Goal: Task Accomplishment & Management: Use online tool/utility

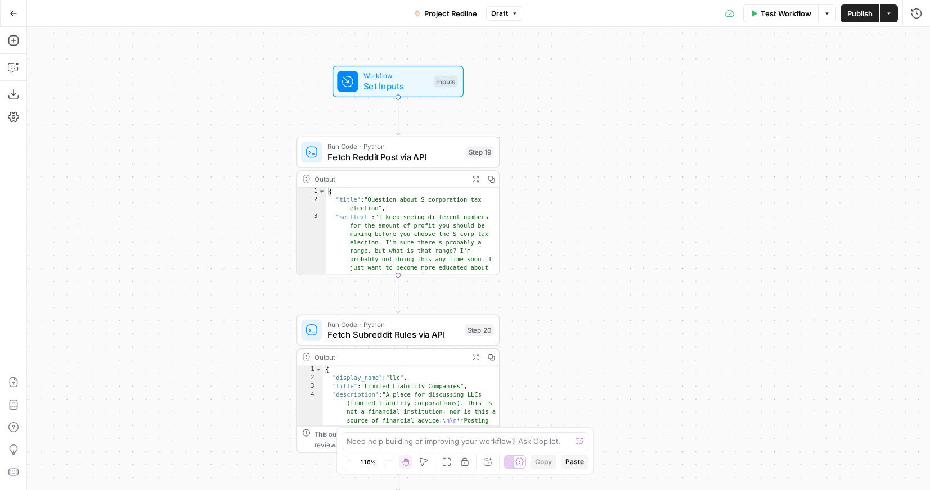
click at [7, 14] on button "Go Back" at bounding box center [13, 13] width 20 height 20
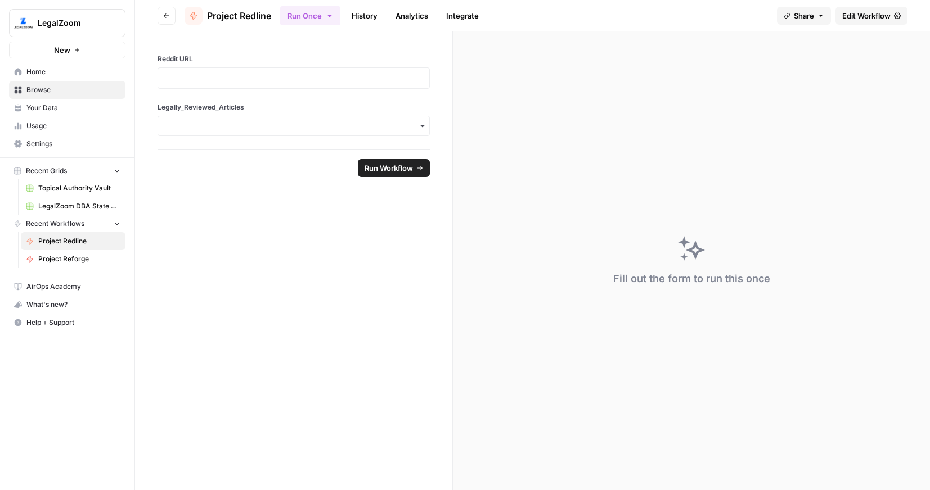
click at [58, 92] on span "Browse" at bounding box center [73, 90] width 94 height 10
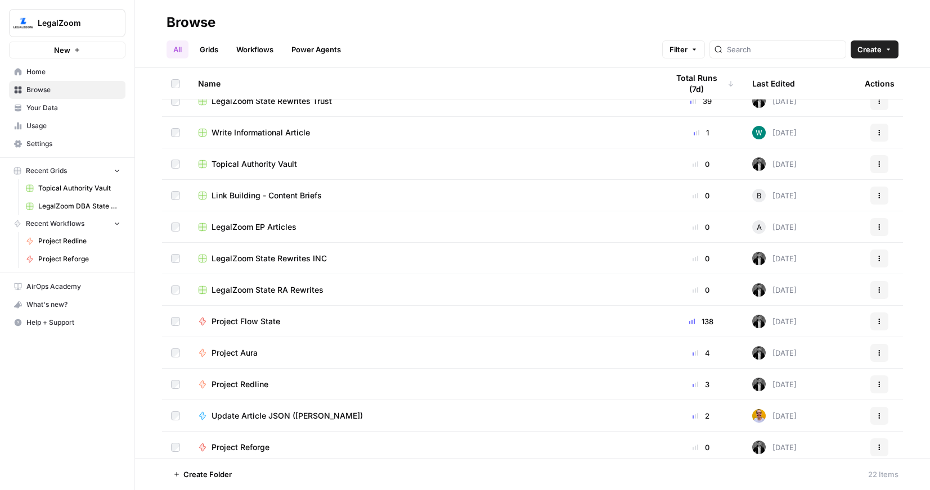
scroll to position [159, 0]
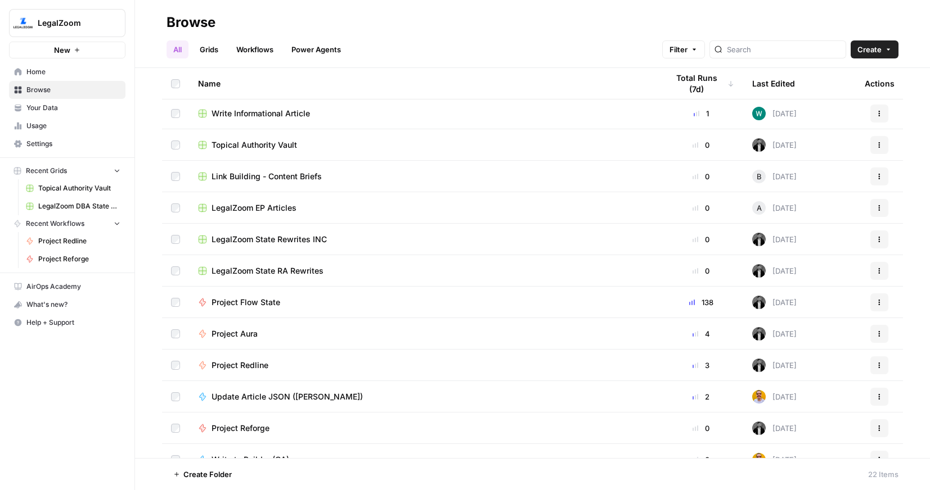
click at [253, 306] on span "Project Flow State" at bounding box center [245, 302] width 69 height 11
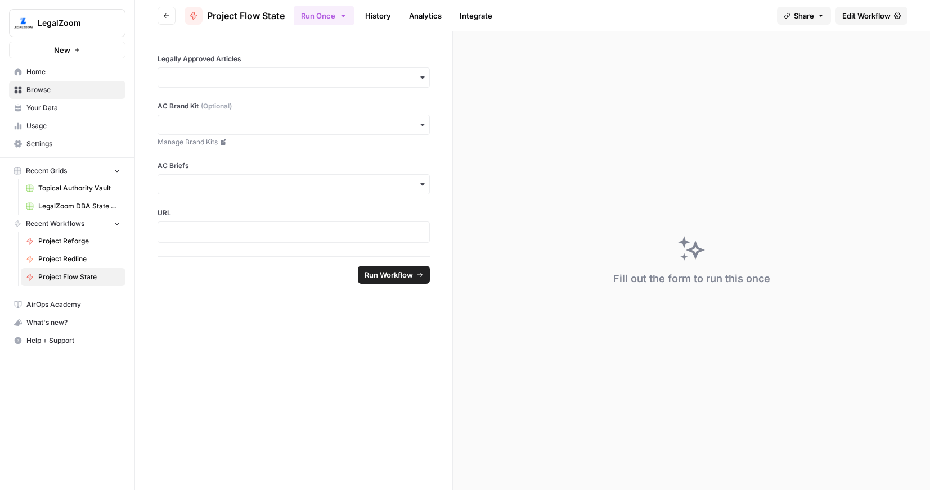
click at [855, 18] on span "Edit Workflow" at bounding box center [866, 15] width 48 height 11
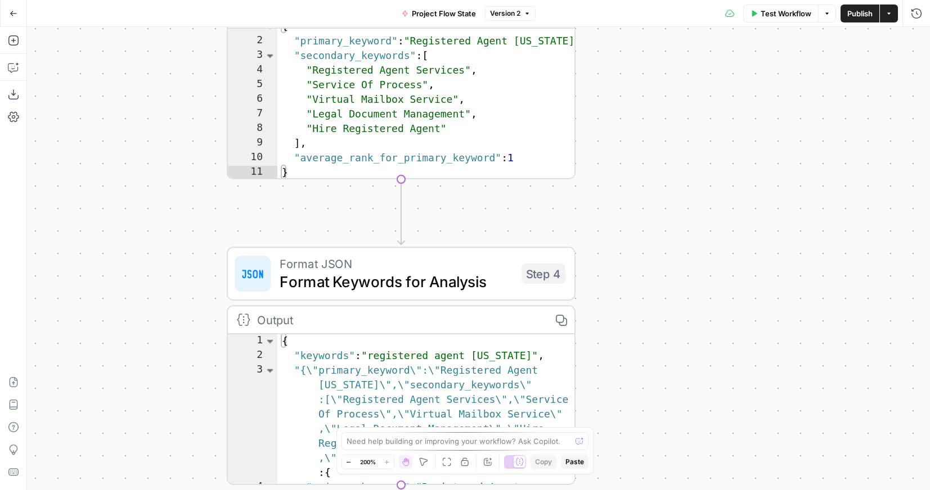
scroll to position [4, 0]
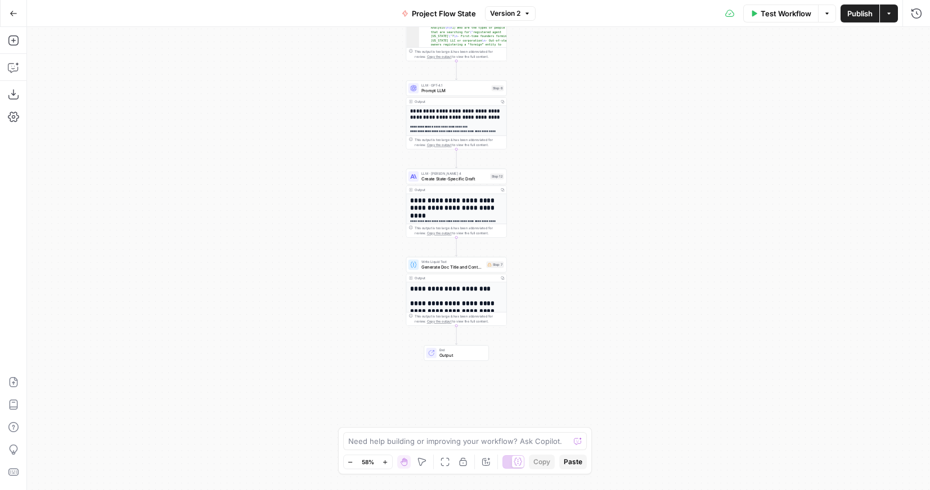
click at [12, 11] on icon "button" at bounding box center [14, 14] width 8 height 8
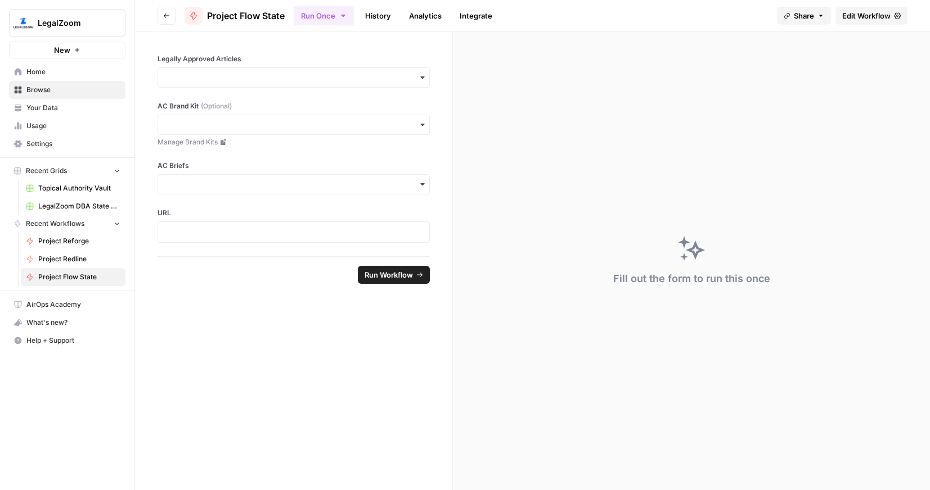
click at [40, 73] on span "Home" at bounding box center [73, 72] width 94 height 10
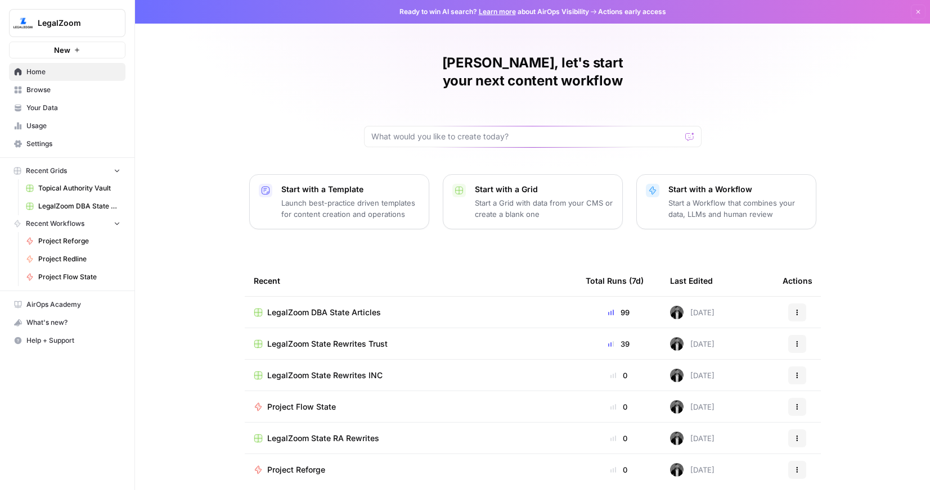
click at [350, 307] on span "LegalZoom DBA State Articles" at bounding box center [324, 312] width 114 height 11
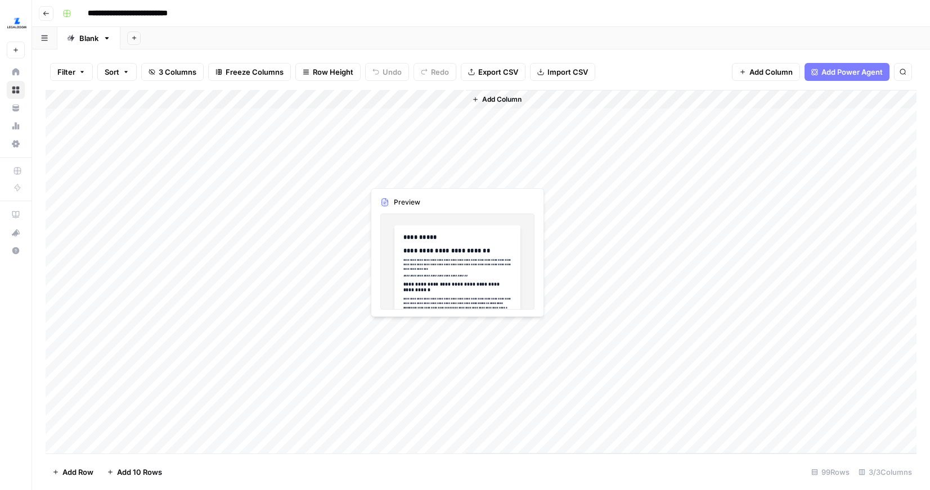
click at [397, 166] on div "Add Column" at bounding box center [481, 272] width 871 height 364
click at [418, 171] on div "Add Column" at bounding box center [481, 272] width 871 height 364
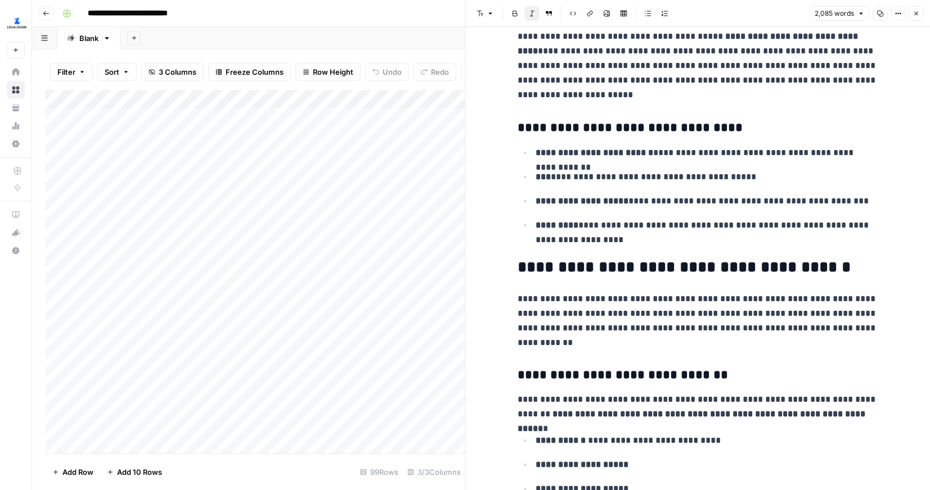
scroll to position [416, 0]
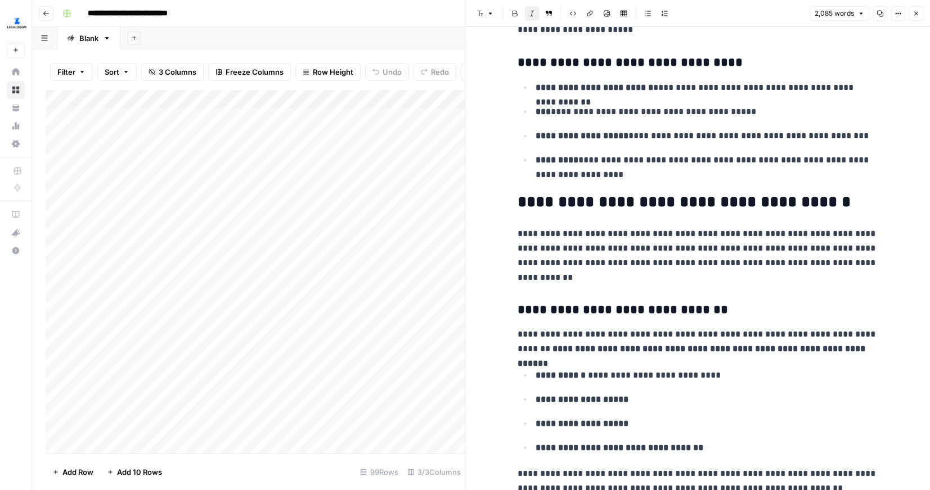
click at [404, 45] on div "Add Sheet" at bounding box center [524, 38] width 809 height 22
click at [916, 11] on icon "button" at bounding box center [915, 13] width 7 height 7
